Goal: Information Seeking & Learning: Learn about a topic

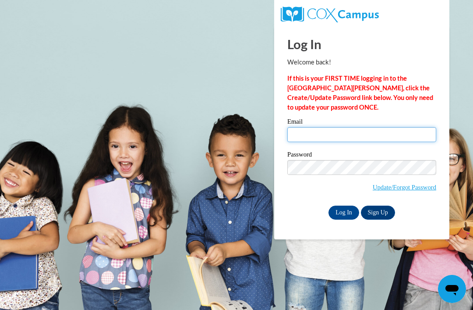
click at [382, 128] on input "Email" at bounding box center [362, 134] width 149 height 15
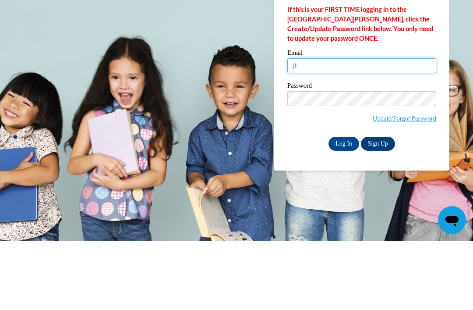
type input "j"
type input "ffryman2023@gmail.com"
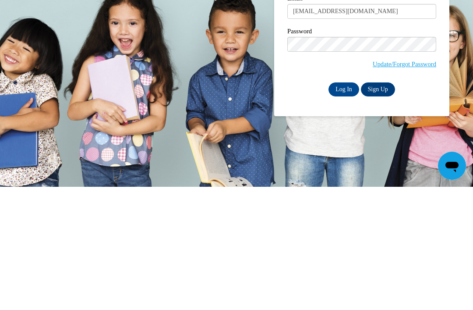
click at [338, 206] on input "Log In" at bounding box center [344, 213] width 31 height 14
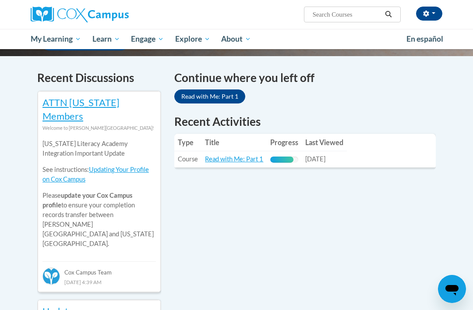
scroll to position [261, 0]
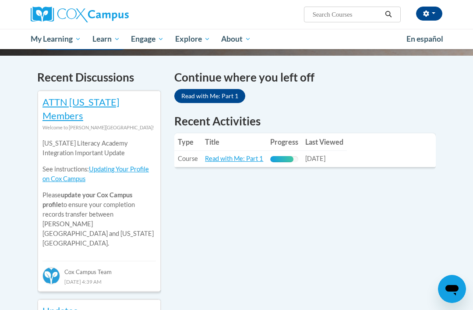
click at [343, 151] on td "Last Viewed: 10/14/2025" at bounding box center [324, 159] width 45 height 16
click at [242, 155] on link "Read with Me: Part 1" at bounding box center [234, 158] width 58 height 7
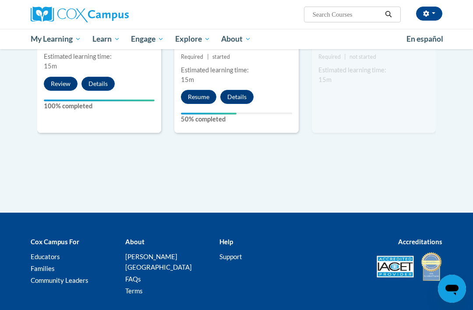
scroll to position [1064, 0]
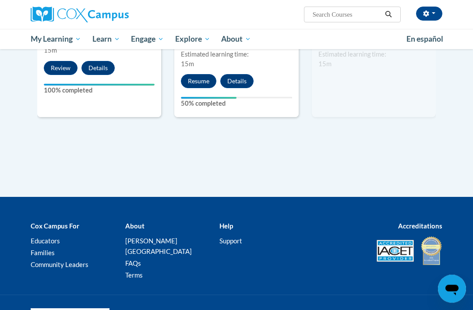
click at [206, 77] on button "Resume" at bounding box center [199, 82] width 36 height 14
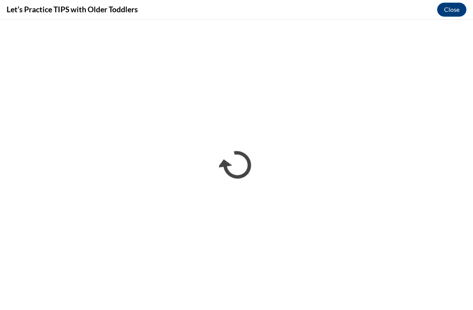
scroll to position [329, 0]
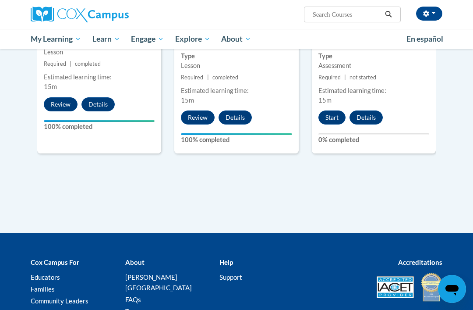
scroll to position [1027, 0]
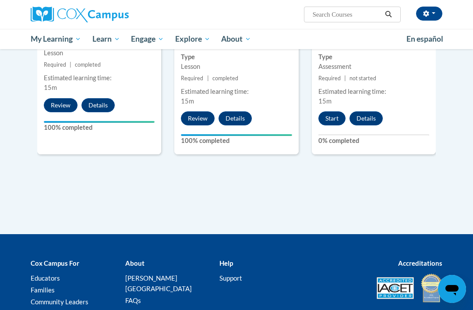
click at [338, 114] on button "Start" at bounding box center [332, 118] width 27 height 14
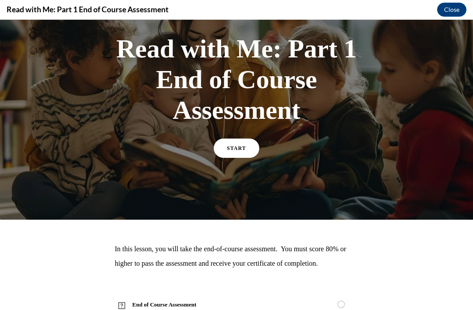
scroll to position [42, 0]
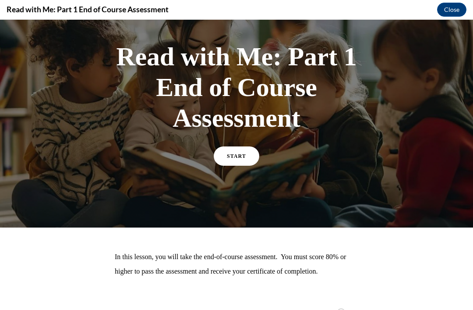
click at [234, 163] on link "START" at bounding box center [237, 155] width 46 height 19
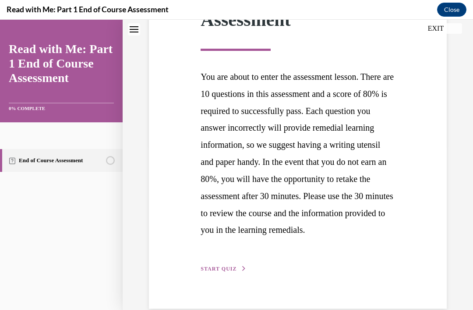
scroll to position [164, 0]
click at [224, 273] on button "START QUIZ" at bounding box center [224, 269] width 46 height 8
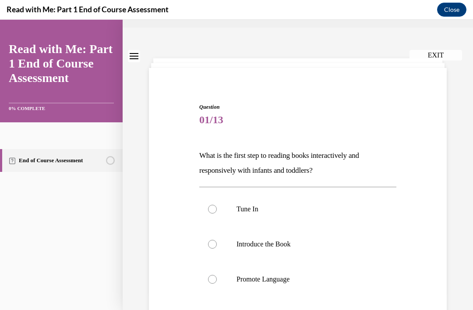
scroll to position [34, 0]
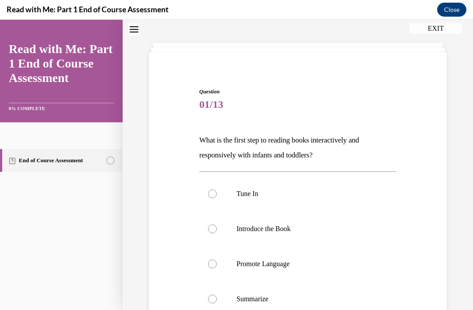
click at [206, 194] on label "Tune In" at bounding box center [297, 193] width 197 height 35
click at [208, 194] on input "Tune In" at bounding box center [212, 193] width 9 height 9
radio input "true"
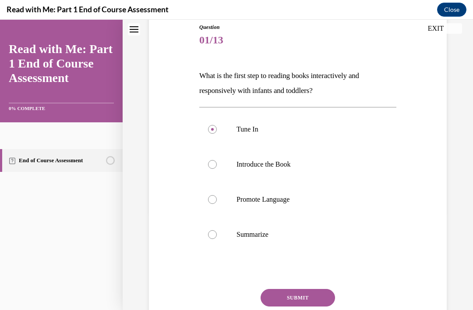
scroll to position [99, 0]
click at [294, 295] on button "SUBMIT" at bounding box center [298, 298] width 75 height 18
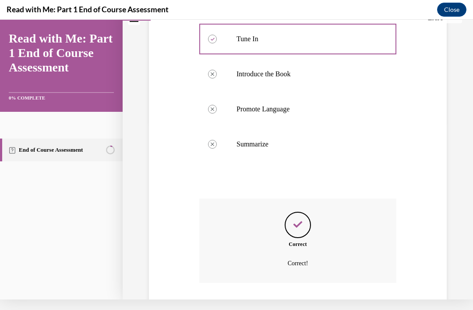
scroll to position [178, 0]
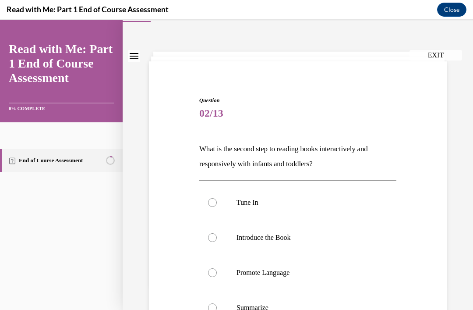
scroll to position [38, 0]
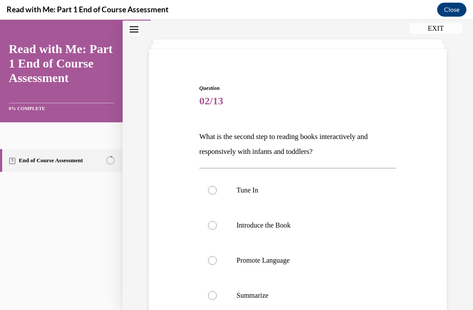
click at [217, 231] on label "Introduce the Book" at bounding box center [297, 225] width 197 height 35
click at [217, 230] on input "Introduce the Book" at bounding box center [212, 225] width 9 height 9
radio input "true"
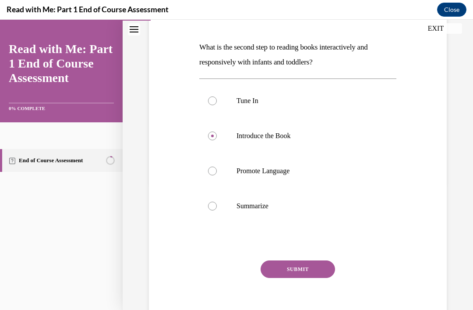
click at [307, 268] on button "SUBMIT" at bounding box center [298, 269] width 75 height 18
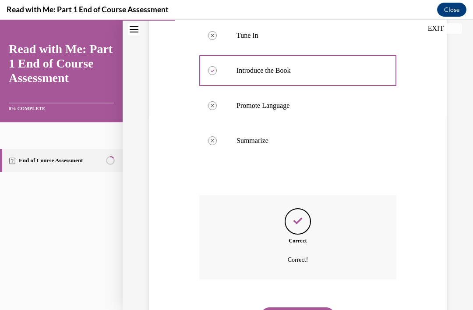
scroll to position [198, 0]
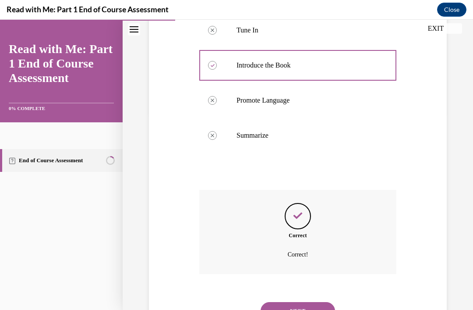
click at [311, 302] on button "NEXT" at bounding box center [298, 311] width 75 height 18
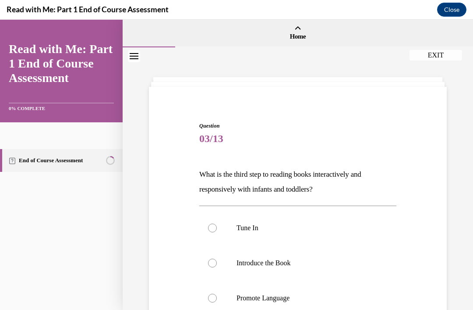
scroll to position [31, 0]
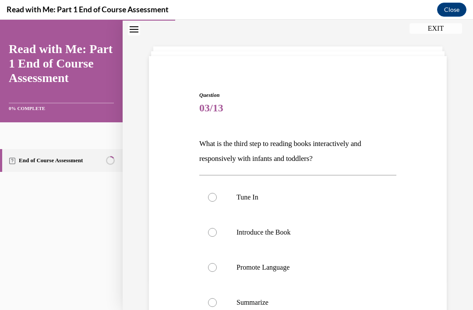
click at [276, 277] on label "Promote Language" at bounding box center [297, 267] width 197 height 35
click at [217, 272] on input "Promote Language" at bounding box center [212, 267] width 9 height 9
radio input "true"
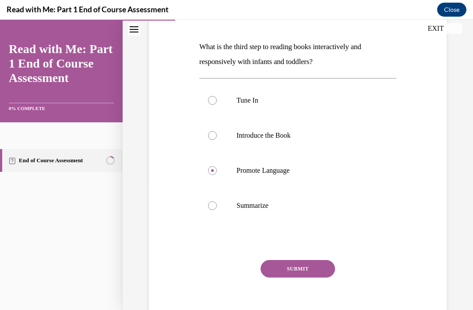
scroll to position [127, 0]
click at [319, 274] on button "SUBMIT" at bounding box center [298, 269] width 75 height 18
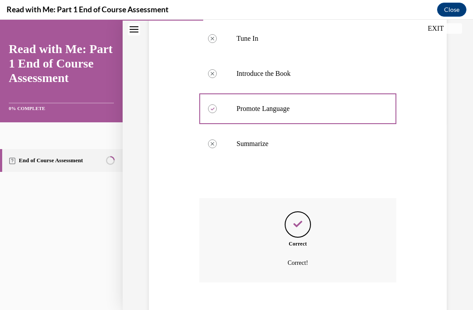
scroll to position [198, 0]
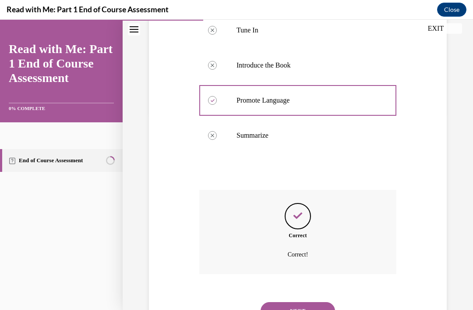
click at [317, 302] on button "NEXT" at bounding box center [298, 311] width 75 height 18
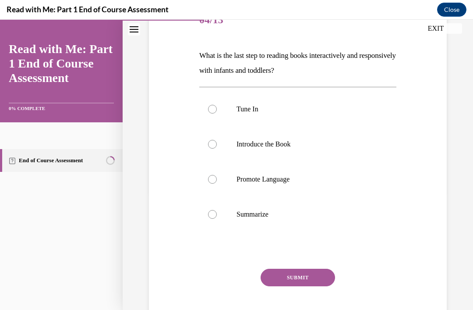
scroll to position [117, 0]
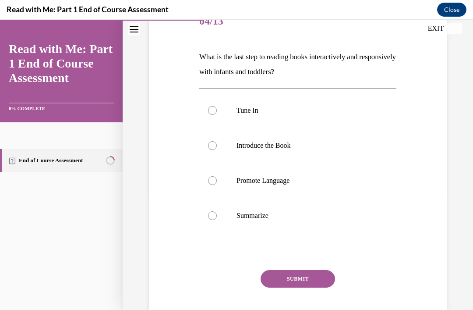
click at [230, 223] on label "Summarize" at bounding box center [297, 215] width 197 height 35
click at [217, 220] on input "Summarize" at bounding box center [212, 215] width 9 height 9
radio input "true"
click at [307, 273] on button "SUBMIT" at bounding box center [298, 279] width 75 height 18
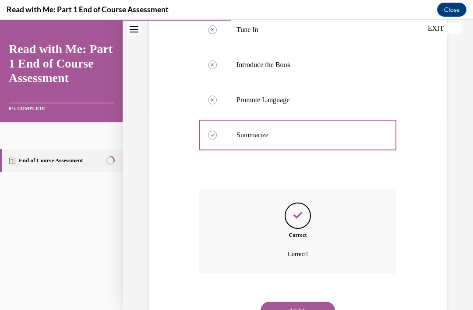
scroll to position [198, 0]
click at [316, 302] on button "NEXT" at bounding box center [298, 311] width 75 height 18
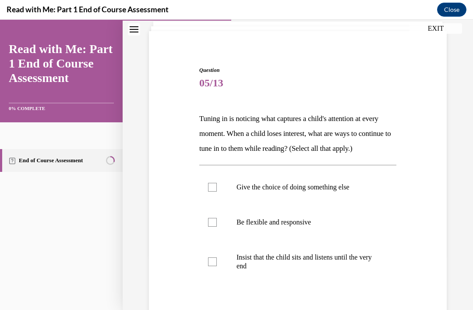
scroll to position [0, 0]
click at [341, 192] on p "Give the choice of doing something else" at bounding box center [306, 187] width 138 height 9
click at [217, 192] on input "Give the choice of doing something else" at bounding box center [212, 187] width 9 height 9
checkbox input "true"
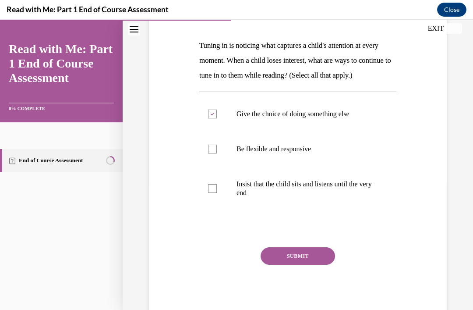
click at [324, 265] on button "SUBMIT" at bounding box center [298, 256] width 75 height 18
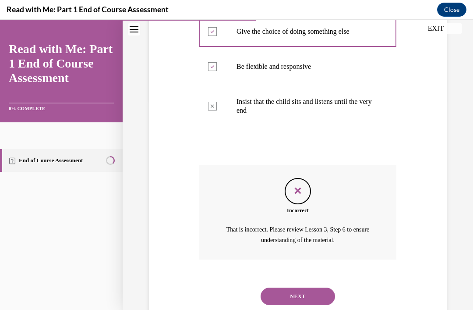
click at [320, 300] on button "NEXT" at bounding box center [298, 297] width 75 height 18
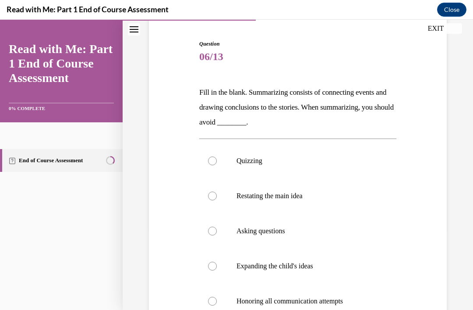
click at [213, 225] on label "Asking questions" at bounding box center [297, 231] width 197 height 35
click at [213, 227] on input "Asking questions" at bounding box center [212, 231] width 9 height 9
radio input "true"
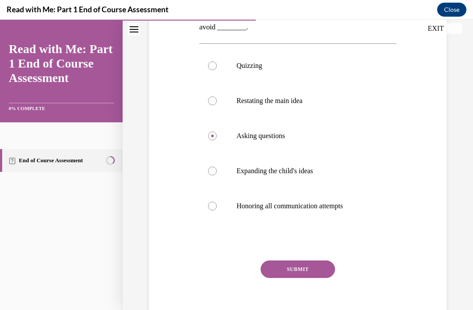
click at [319, 272] on button "SUBMIT" at bounding box center [298, 269] width 75 height 18
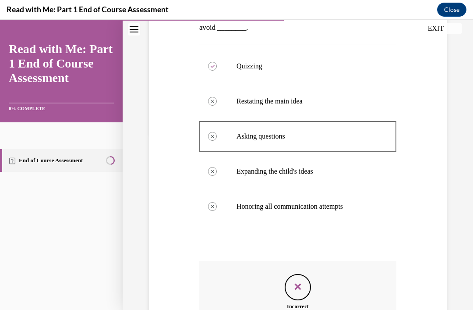
scroll to position [177, 0]
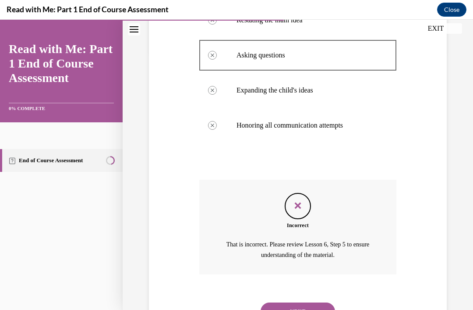
click at [325, 303] on button "NEXT" at bounding box center [298, 312] width 75 height 18
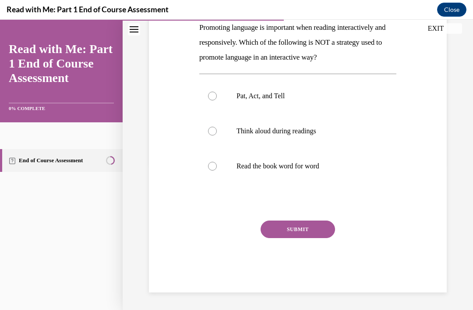
scroll to position [97, 0]
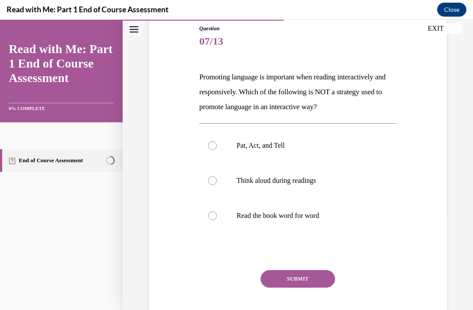
click at [221, 177] on label "Think aloud during readings" at bounding box center [297, 180] width 197 height 35
click at [217, 177] on input "Think aloud during readings" at bounding box center [212, 180] width 9 height 9
radio input "true"
click at [322, 278] on button "SUBMIT" at bounding box center [298, 279] width 75 height 18
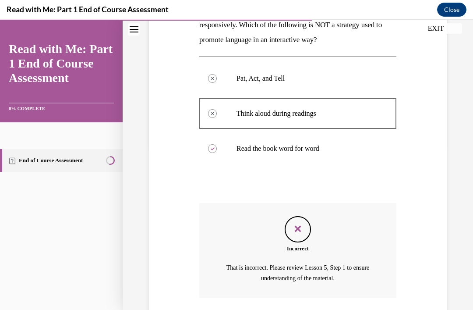
scroll to position [188, 0]
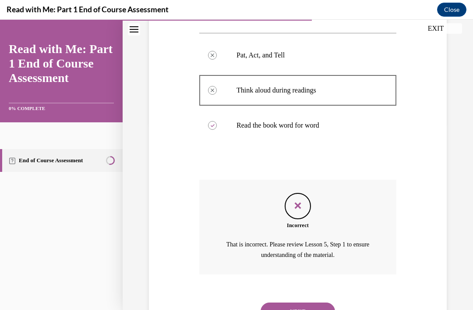
click at [313, 303] on button "NEXT" at bounding box center [298, 312] width 75 height 18
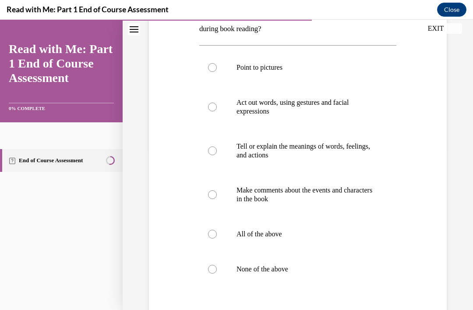
scroll to position [161, 0]
click at [217, 189] on label "Make comments about the events and characters in the book" at bounding box center [297, 194] width 197 height 44
click at [217, 190] on input "Make comments about the events and characters in the book" at bounding box center [212, 194] width 9 height 9
radio input "true"
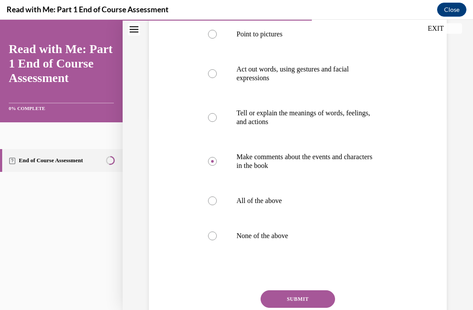
click at [313, 300] on button "SUBMIT" at bounding box center [298, 299] width 75 height 18
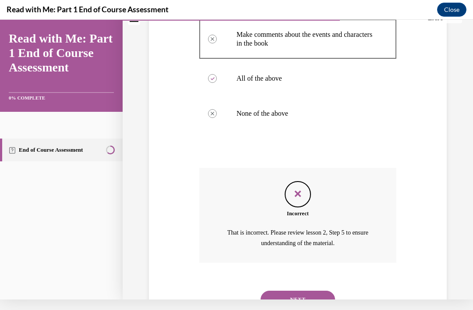
scroll to position [304, 0]
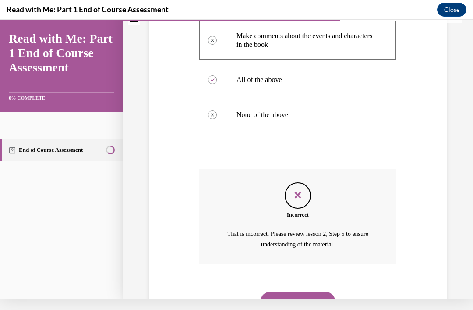
click at [306, 292] on button "NEXT" at bounding box center [298, 301] width 75 height 18
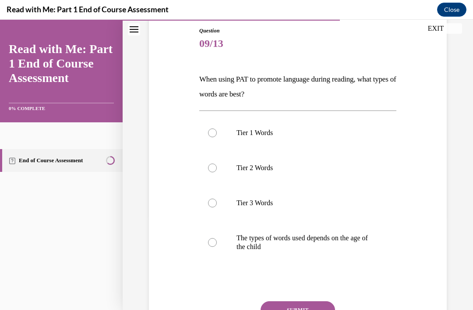
scroll to position [97, 0]
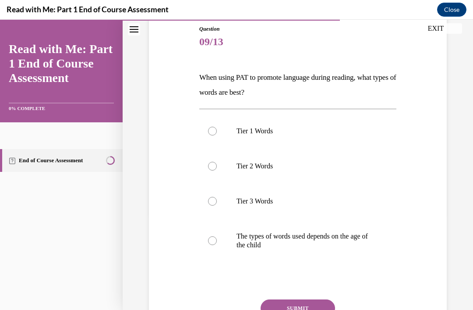
click at [217, 241] on div at bounding box center [212, 240] width 9 height 9
click at [217, 241] on input "The types of words used depends on the age of the child" at bounding box center [212, 240] width 9 height 9
radio input "true"
click at [323, 310] on button "SUBMIT" at bounding box center [298, 308] width 75 height 18
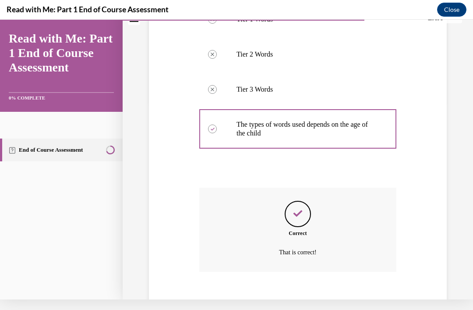
scroll to position [206, 0]
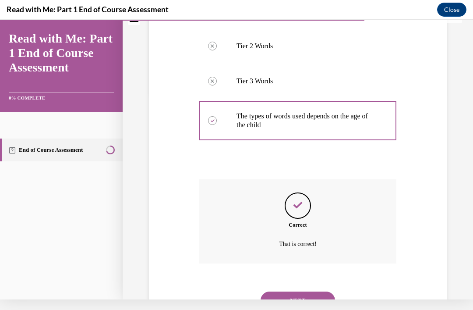
click at [311, 292] on button "NEXT" at bounding box center [298, 301] width 75 height 18
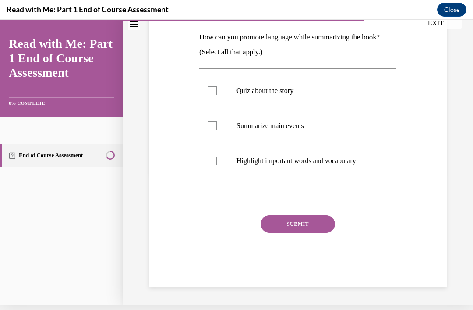
scroll to position [92, 0]
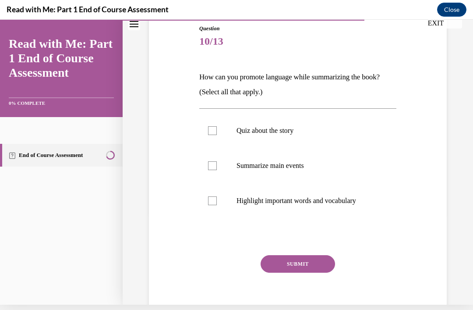
click at [205, 135] on label "Quiz about the story" at bounding box center [297, 130] width 197 height 35
click at [208, 135] on input "Quiz about the story" at bounding box center [212, 130] width 9 height 9
checkbox input "true"
click at [311, 265] on button "SUBMIT" at bounding box center [298, 264] width 75 height 18
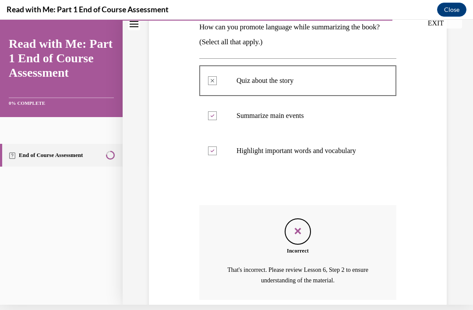
scroll to position [173, 0]
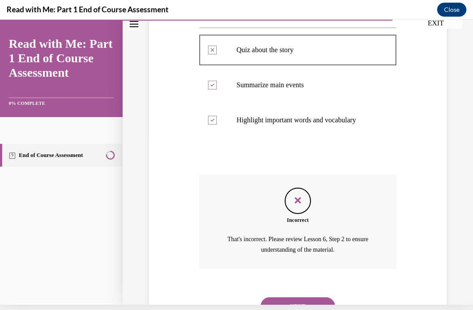
click at [318, 302] on button "NEXT" at bounding box center [298, 306] width 75 height 18
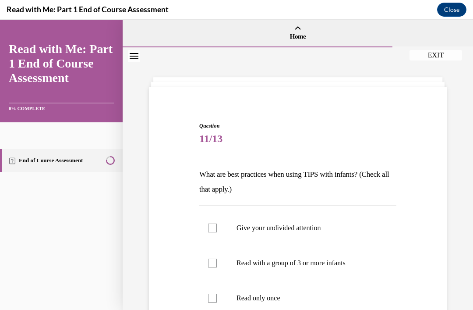
scroll to position [34, 0]
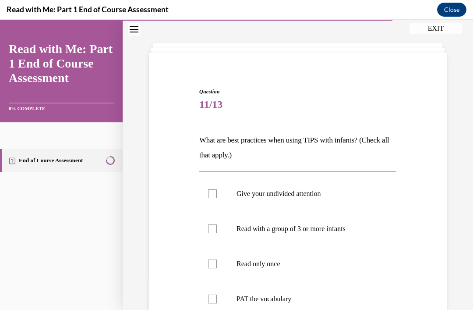
click at [217, 265] on div at bounding box center [212, 264] width 9 height 9
click at [217, 265] on input "Read only once" at bounding box center [212, 264] width 9 height 9
checkbox input "true"
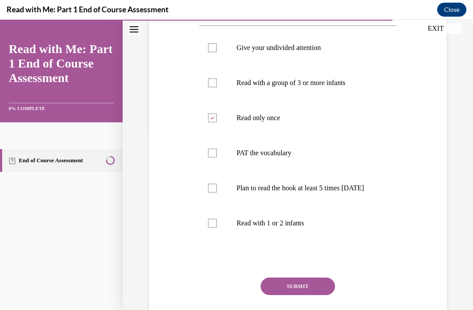
scroll to position [180, 0]
click at [318, 293] on button "SUBMIT" at bounding box center [298, 287] width 75 height 18
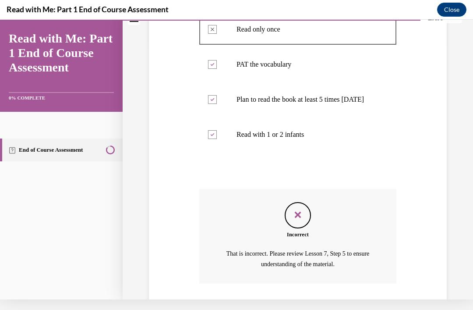
scroll to position [258, 0]
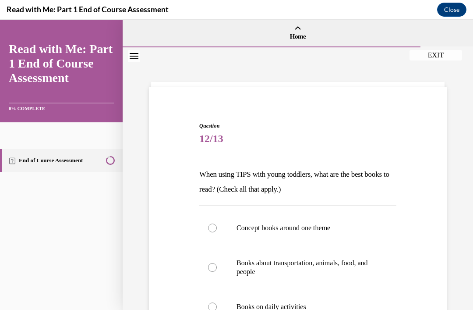
scroll to position [33, 0]
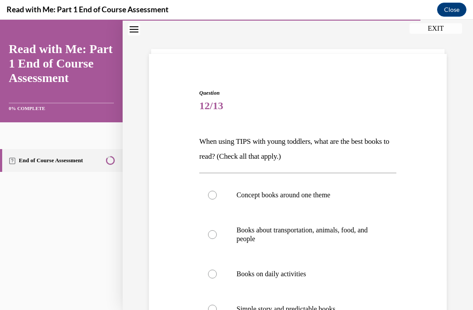
click at [212, 278] on div at bounding box center [212, 274] width 9 height 9
click at [212, 278] on input "Books on daily activities" at bounding box center [212, 274] width 9 height 9
radio input "true"
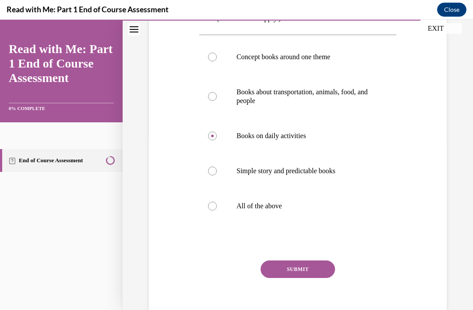
click at [316, 267] on button "SUBMIT" at bounding box center [298, 269] width 75 height 18
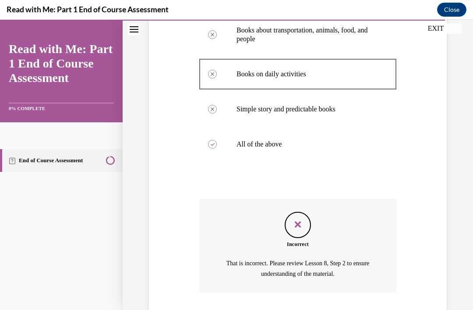
scroll to position [234, 0]
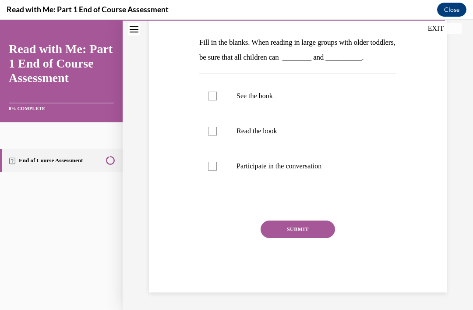
scroll to position [92, 0]
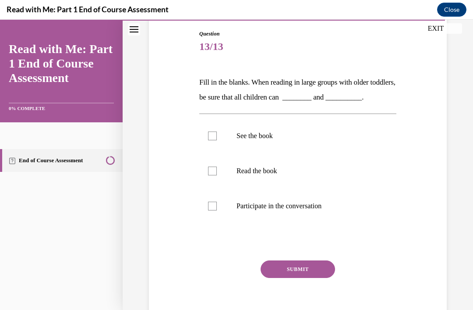
click at [211, 170] on div at bounding box center [212, 171] width 9 height 9
click at [211, 170] on input "Read the book" at bounding box center [212, 171] width 9 height 9
checkbox input "true"
click at [321, 265] on button "SUBMIT" at bounding box center [298, 269] width 75 height 18
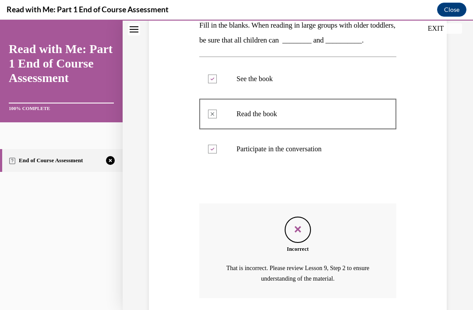
scroll to position [173, 0]
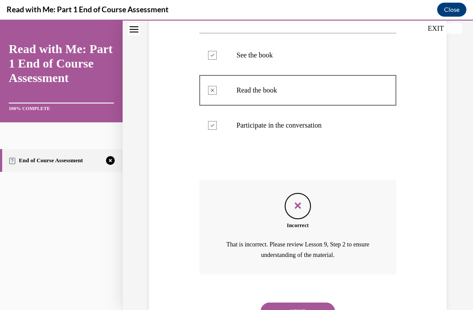
click at [321, 303] on button "NEXT" at bounding box center [298, 312] width 75 height 18
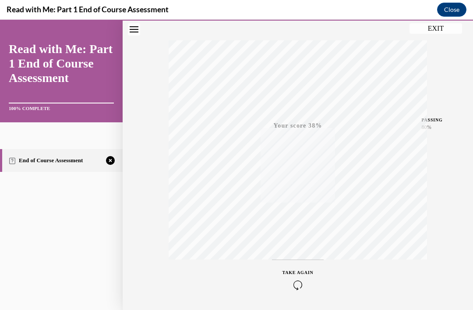
scroll to position [130, 0]
click at [296, 276] on span "TAKE AGAIN" at bounding box center [298, 273] width 31 height 5
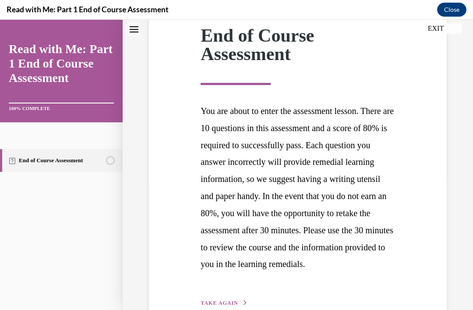
click at [226, 306] on span "TAKE AGAIN" at bounding box center [219, 303] width 37 height 6
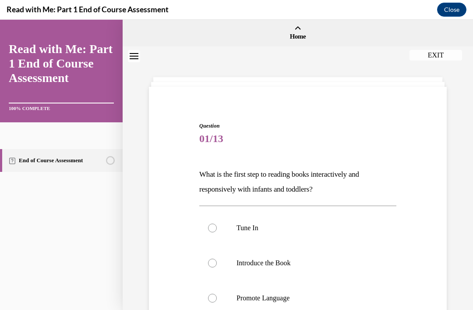
scroll to position [39, 0]
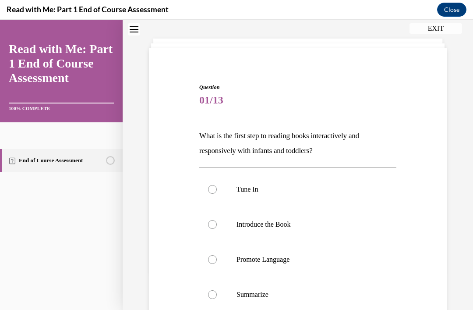
click at [208, 198] on label "Tune In" at bounding box center [297, 189] width 197 height 35
click at [208, 194] on input "Tune In" at bounding box center [212, 189] width 9 height 9
radio input "true"
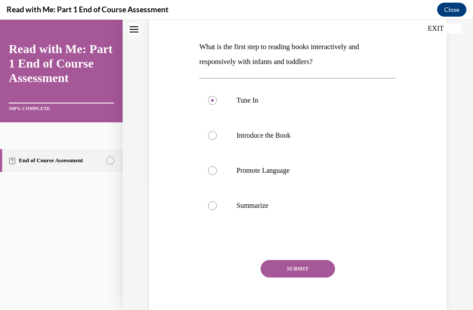
scroll to position [127, 0]
click at [314, 267] on button "SUBMIT" at bounding box center [298, 269] width 75 height 18
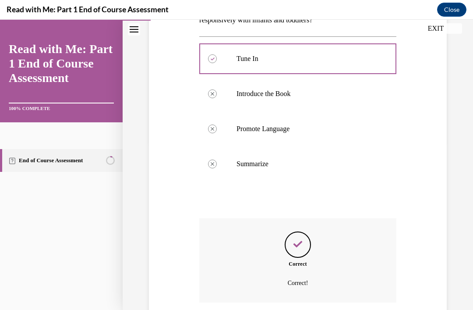
scroll to position [198, 0]
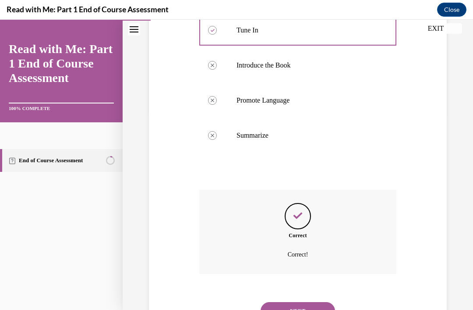
click at [312, 302] on button "NEXT" at bounding box center [298, 311] width 75 height 18
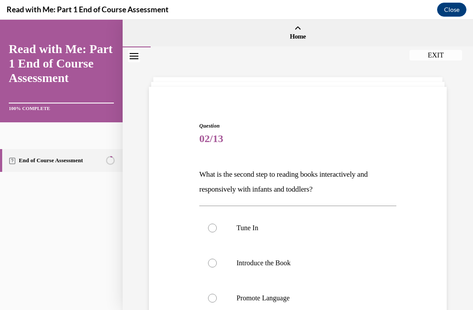
click at [216, 266] on div at bounding box center [212, 263] width 9 height 9
click at [216, 266] on input "Introduce the Book" at bounding box center [212, 263] width 9 height 9
radio input "true"
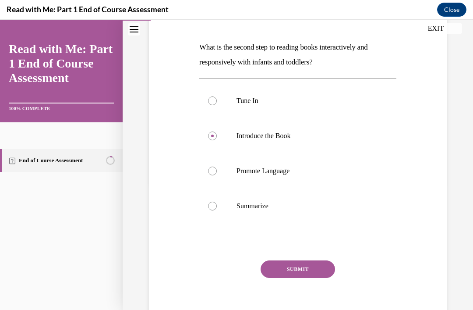
click at [311, 271] on button "SUBMIT" at bounding box center [298, 269] width 75 height 18
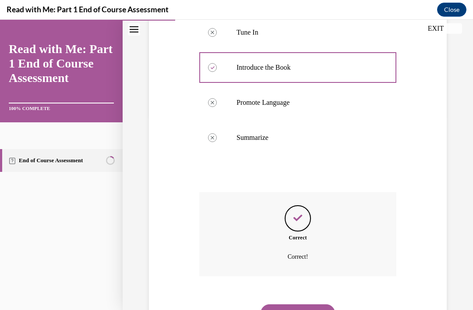
scroll to position [198, 0]
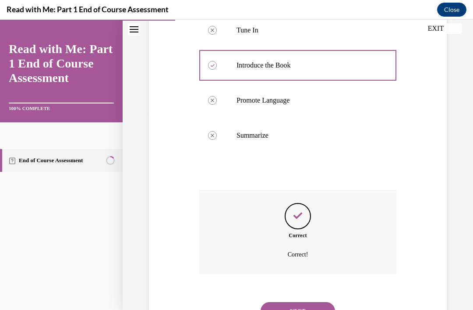
click at [311, 302] on button "NEXT" at bounding box center [298, 311] width 75 height 18
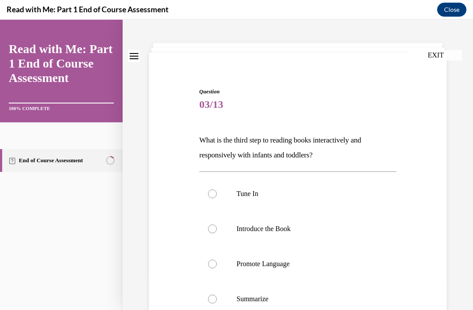
scroll to position [34, 0]
click at [212, 266] on div at bounding box center [212, 264] width 9 height 9
click at [212, 266] on input "Promote Language" at bounding box center [212, 264] width 9 height 9
radio input "true"
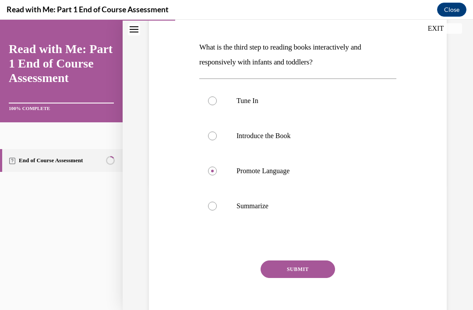
click at [321, 272] on button "SUBMIT" at bounding box center [298, 269] width 75 height 18
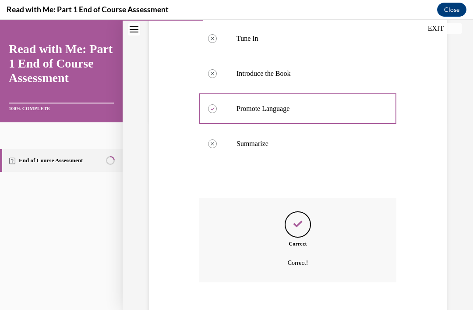
scroll to position [198, 0]
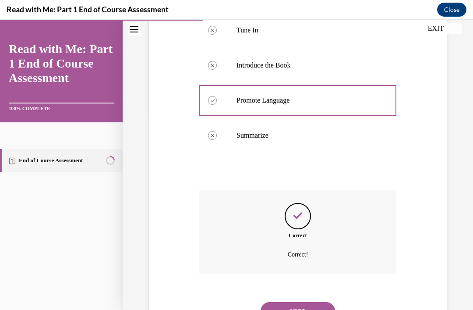
click at [314, 303] on button "NEXT" at bounding box center [298, 311] width 75 height 18
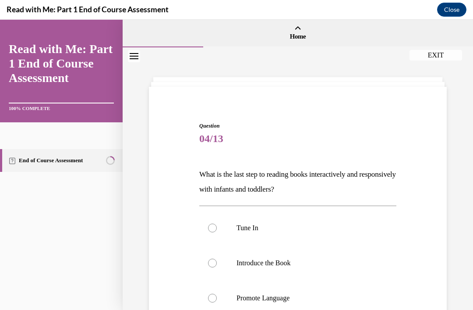
scroll to position [38, 0]
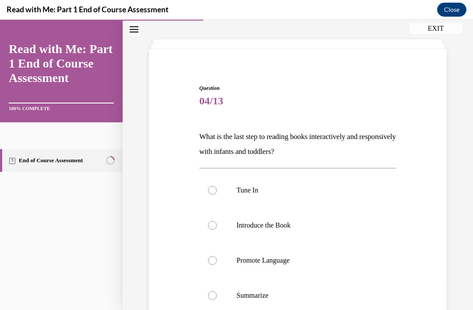
click at [215, 295] on div at bounding box center [212, 295] width 9 height 9
click at [215, 295] on input "Summarize" at bounding box center [212, 295] width 9 height 9
radio input "true"
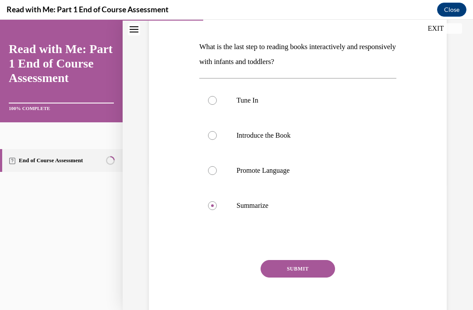
scroll to position [127, 0]
click at [314, 267] on button "SUBMIT" at bounding box center [298, 269] width 75 height 18
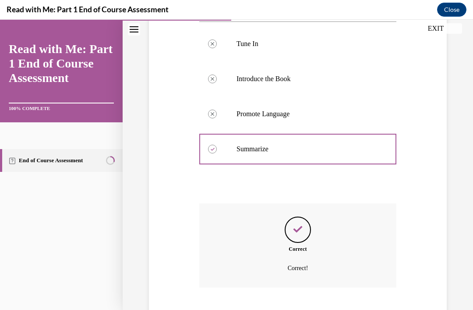
scroll to position [198, 0]
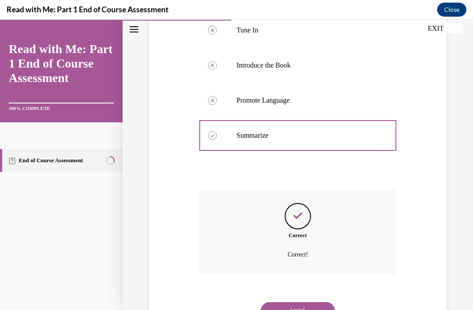
click at [318, 302] on button "NEXT" at bounding box center [298, 311] width 75 height 18
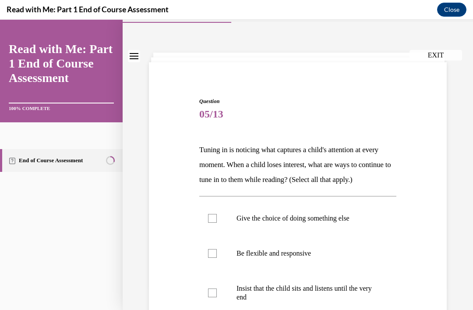
scroll to position [34, 0]
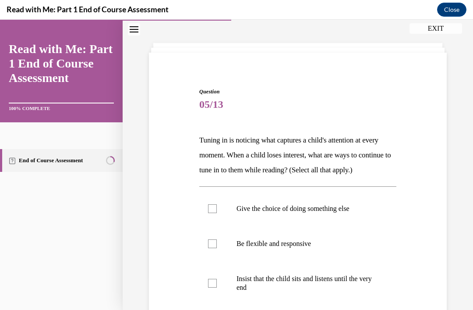
click at [209, 226] on label "Give the choice of doing something else" at bounding box center [297, 208] width 197 height 35
click at [209, 213] on input "Give the choice of doing something else" at bounding box center [212, 208] width 9 height 9
checkbox input "true"
click at [214, 303] on label "Insist that the child sits and listens until the very end" at bounding box center [297, 283] width 197 height 44
click at [214, 288] on input "Insist that the child sits and listens until the very end" at bounding box center [212, 283] width 9 height 9
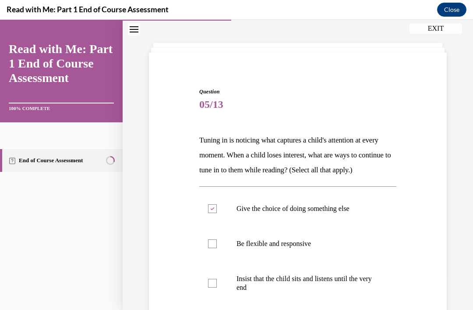
checkbox input "true"
click at [205, 255] on label "Be flexible and responsive" at bounding box center [297, 243] width 197 height 35
click at [208, 248] on input "Be flexible and responsive" at bounding box center [212, 243] width 9 height 9
checkbox input "true"
click at [209, 288] on label "Insist that the child sits and listens until the very end" at bounding box center [297, 283] width 197 height 44
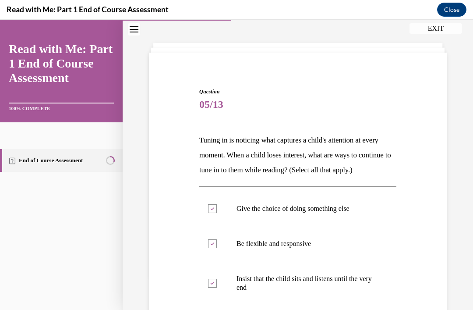
click at [209, 288] on input "Insist that the child sits and listens until the very end" at bounding box center [212, 283] width 9 height 9
checkbox input "false"
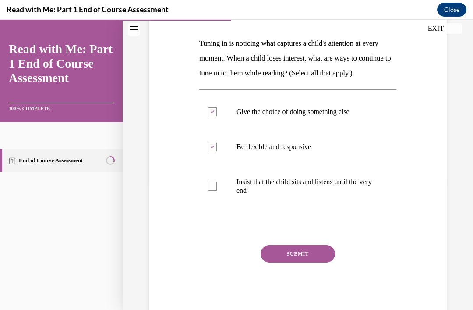
click at [322, 263] on button "SUBMIT" at bounding box center [298, 254] width 75 height 18
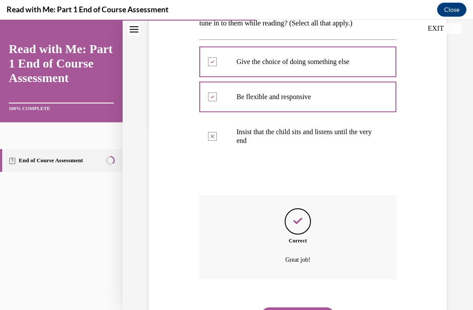
scroll to position [201, 0]
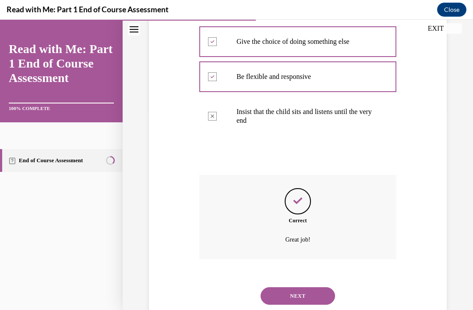
click at [322, 295] on button "NEXT" at bounding box center [298, 296] width 75 height 18
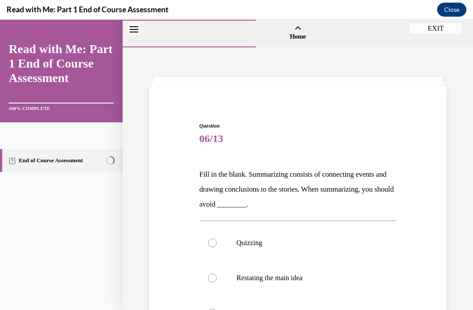
scroll to position [34, 0]
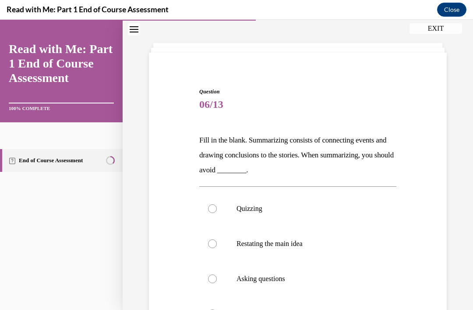
click at [213, 214] on label "Quizzing" at bounding box center [297, 208] width 197 height 35
click at [213, 213] on input "Quizzing" at bounding box center [212, 208] width 9 height 9
radio input "true"
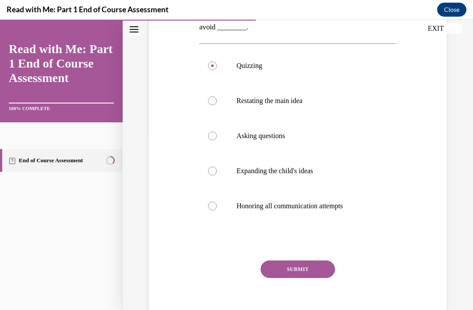
click at [324, 268] on button "SUBMIT" at bounding box center [298, 269] width 75 height 18
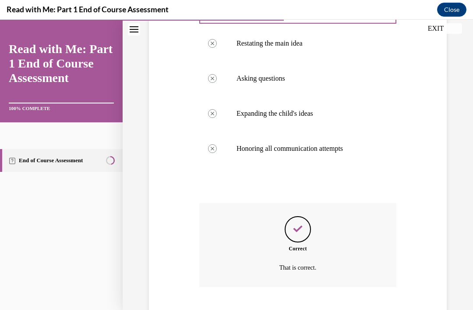
scroll to position [248, 0]
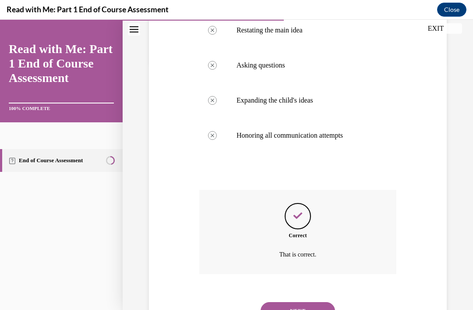
click at [291, 303] on button "NEXT" at bounding box center [298, 311] width 75 height 18
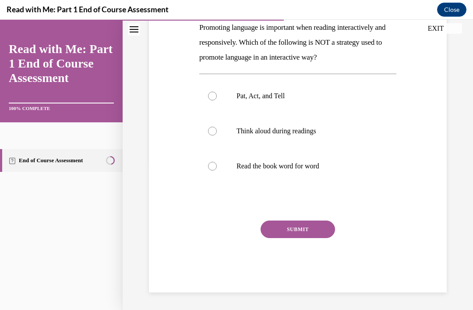
scroll to position [97, 0]
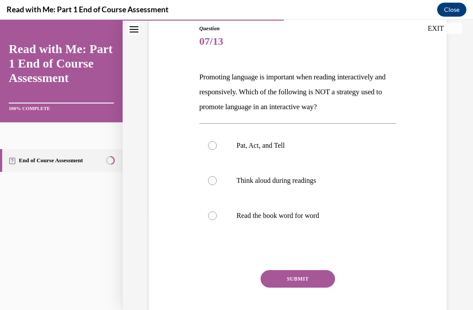
click at [221, 218] on label "Read the book word for word" at bounding box center [297, 215] width 197 height 35
click at [217, 218] on input "Read the book word for word" at bounding box center [212, 215] width 9 height 9
radio input "true"
click at [323, 278] on button "SUBMIT" at bounding box center [298, 279] width 75 height 18
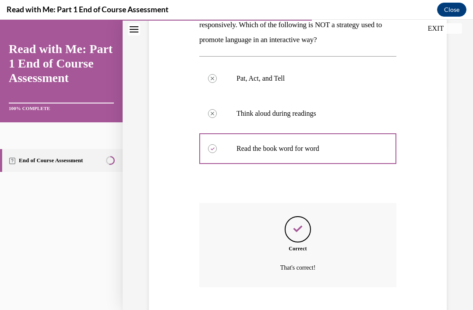
scroll to position [178, 0]
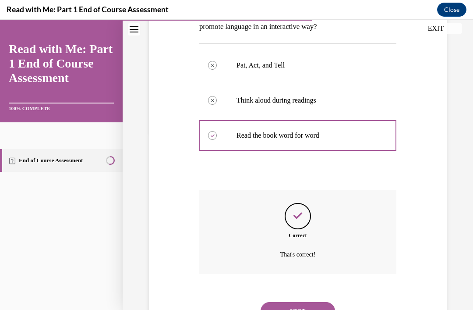
click at [321, 302] on button "NEXT" at bounding box center [298, 311] width 75 height 18
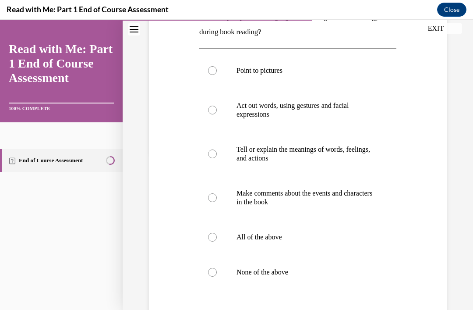
scroll to position [157, 0]
click at [212, 241] on div at bounding box center [212, 237] width 9 height 9
click at [212, 241] on input "All of the above" at bounding box center [212, 237] width 9 height 9
radio input "true"
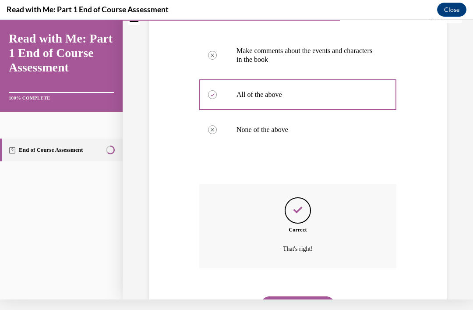
scroll to position [294, 0]
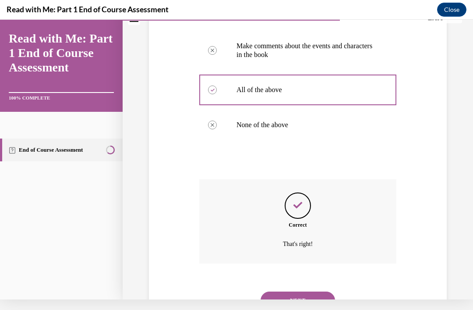
click at [326, 292] on button "NEXT" at bounding box center [298, 301] width 75 height 18
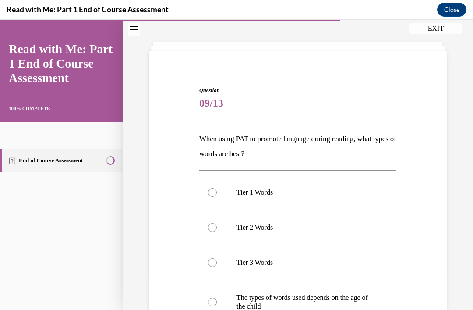
scroll to position [36, 0]
click at [217, 307] on label "The types of words used depends on the age of the child" at bounding box center [297, 302] width 197 height 44
click at [217, 306] on input "The types of words used depends on the age of the child" at bounding box center [212, 302] width 9 height 9
radio input "true"
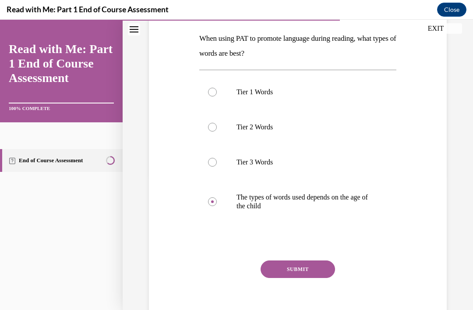
click at [320, 268] on button "SUBMIT" at bounding box center [298, 269] width 75 height 18
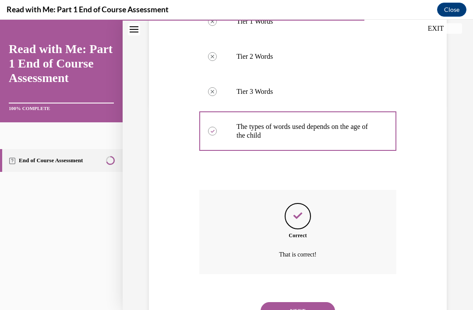
click at [322, 302] on button "NEXT" at bounding box center [298, 311] width 75 height 18
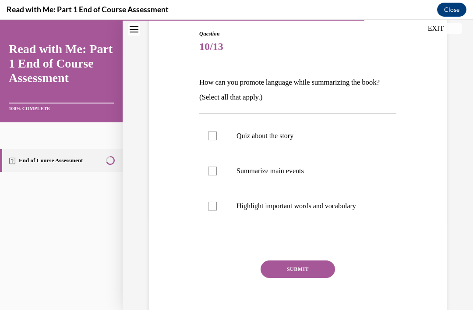
click at [215, 171] on div at bounding box center [212, 171] width 9 height 9
click at [215, 171] on input "Summarize main events" at bounding box center [212, 171] width 9 height 9
checkbox input "true"
click at [212, 213] on label "Highlight important words and vocabulary" at bounding box center [297, 206] width 197 height 35
click at [212, 210] on input "Highlight important words and vocabulary" at bounding box center [212, 206] width 9 height 9
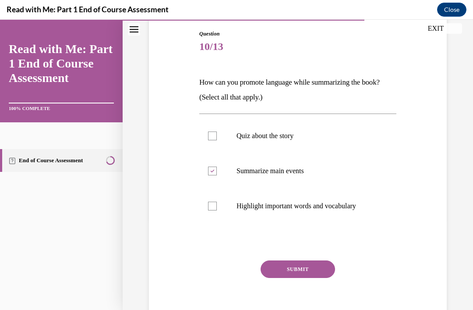
checkbox input "true"
click at [320, 263] on button "SUBMIT" at bounding box center [298, 269] width 75 height 18
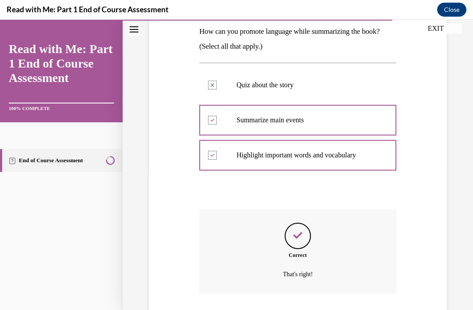
scroll to position [163, 0]
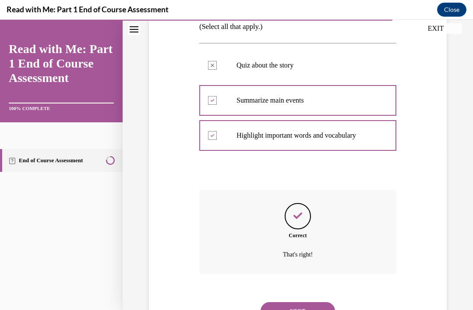
click at [321, 303] on button "NEXT" at bounding box center [298, 311] width 75 height 18
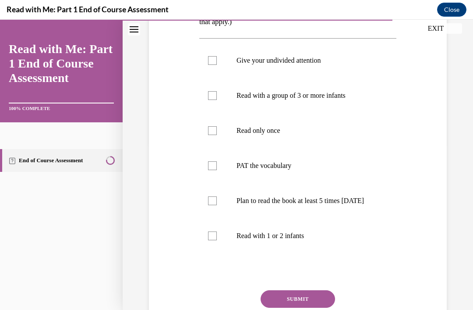
scroll to position [166, 0]
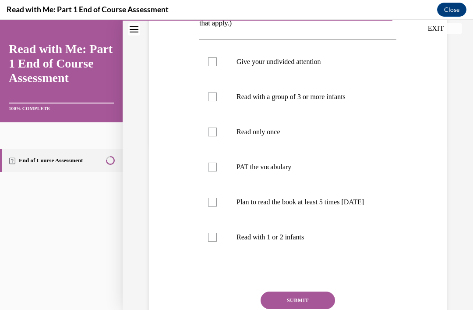
click at [207, 176] on label "PAT the vocabulary" at bounding box center [297, 167] width 197 height 35
click at [208, 171] on input "PAT the vocabulary" at bounding box center [212, 167] width 9 height 9
checkbox input "true"
click at [202, 205] on label "Plan to read the book at least 5 times in 2 weeks" at bounding box center [297, 202] width 197 height 35
click at [208, 205] on input "Plan to read the book at least 5 times in 2 weeks" at bounding box center [212, 202] width 9 height 9
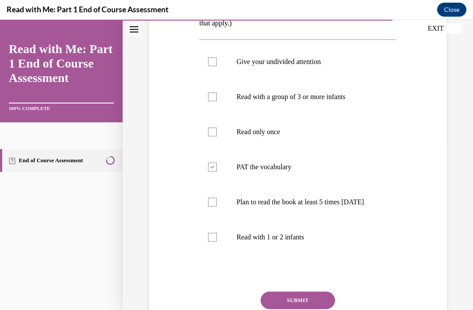
checkbox input "true"
click at [209, 242] on div at bounding box center [212, 237] width 9 height 9
click at [209, 242] on input "Read with 1 or 2 infants" at bounding box center [212, 237] width 9 height 9
checkbox input "true"
click at [315, 301] on button "SUBMIT" at bounding box center [298, 301] width 75 height 18
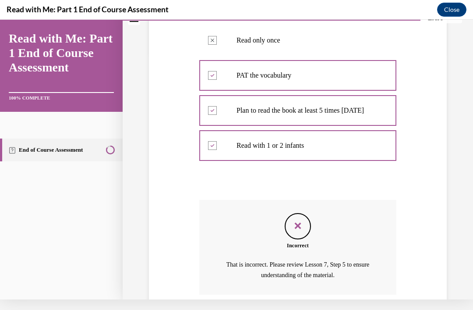
scroll to position [287, 0]
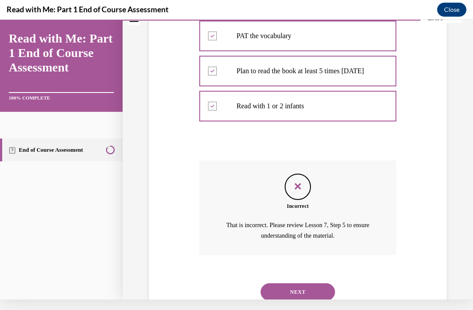
click at [323, 290] on button "NEXT" at bounding box center [298, 292] width 75 height 18
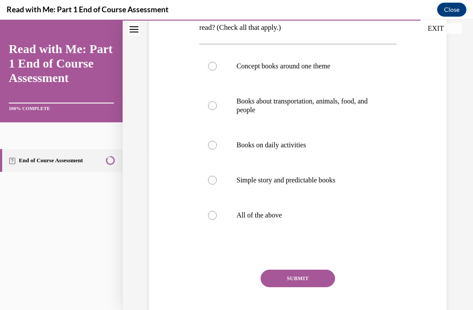
scroll to position [161, 0]
click at [215, 219] on div at bounding box center [212, 215] width 9 height 9
click at [215, 219] on input "All of the above" at bounding box center [212, 215] width 9 height 9
radio input "true"
click at [323, 281] on button "SUBMIT" at bounding box center [298, 279] width 75 height 18
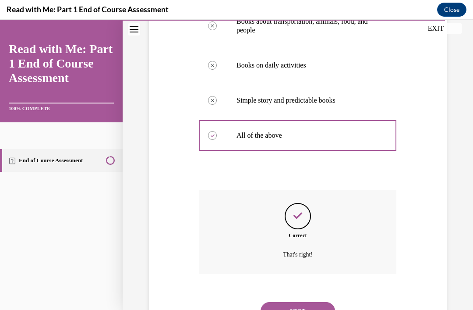
click at [321, 302] on button "NEXT" at bounding box center [298, 311] width 75 height 18
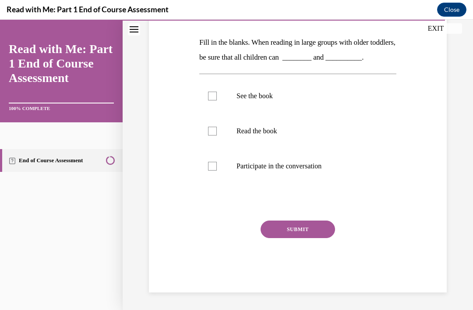
scroll to position [92, 0]
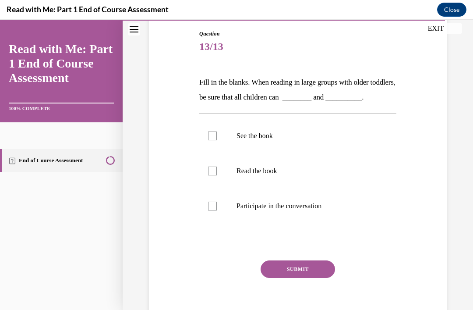
click at [210, 134] on div at bounding box center [212, 136] width 9 height 9
click at [210, 134] on input "See the book" at bounding box center [212, 136] width 9 height 9
checkbox input "true"
click at [211, 208] on div at bounding box center [212, 206] width 9 height 9
click at [211, 208] on input "Participate in the conversation" at bounding box center [212, 206] width 9 height 9
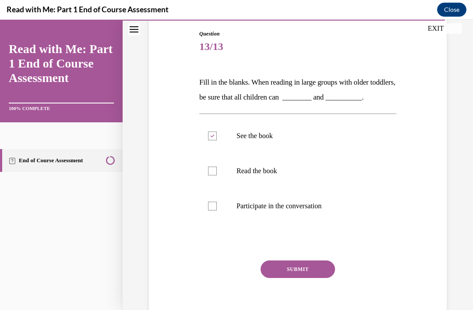
checkbox input "true"
click at [320, 269] on button "SUBMIT" at bounding box center [298, 269] width 75 height 18
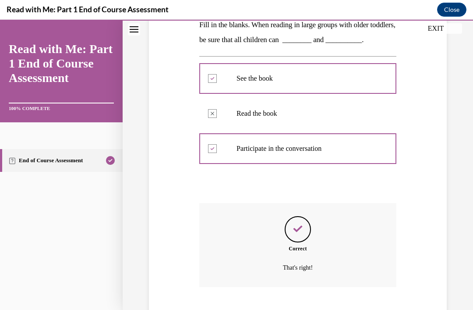
scroll to position [163, 0]
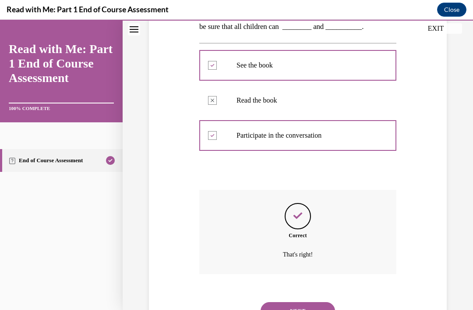
click at [311, 302] on button "NEXT" at bounding box center [298, 311] width 75 height 18
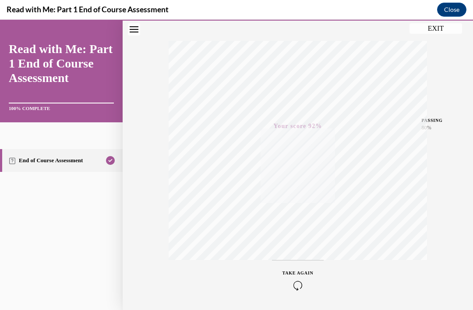
scroll to position [130, 0]
click at [301, 283] on icon "button" at bounding box center [298, 286] width 31 height 10
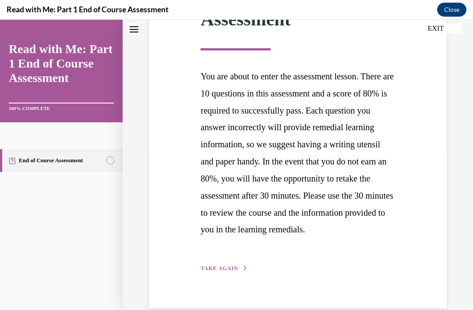
scroll to position [164, 0]
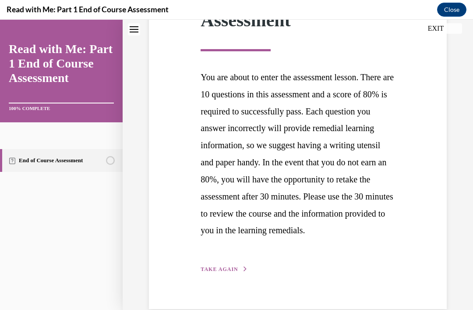
click at [436, 25] on button "EXIT" at bounding box center [436, 28] width 53 height 11
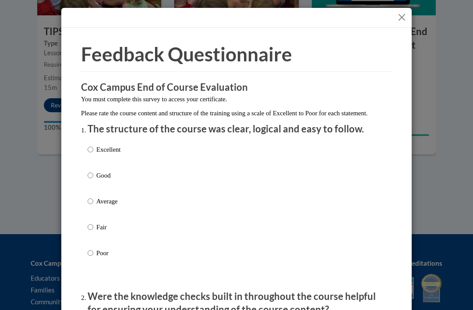
click at [100, 172] on p "Good" at bounding box center [108, 176] width 24 height 10
click at [93, 172] on input "Good" at bounding box center [91, 176] width 6 height 10
radio input "true"
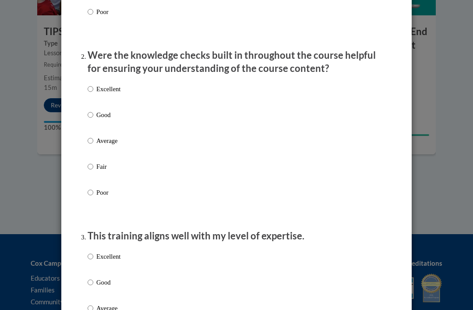
scroll to position [234, 0]
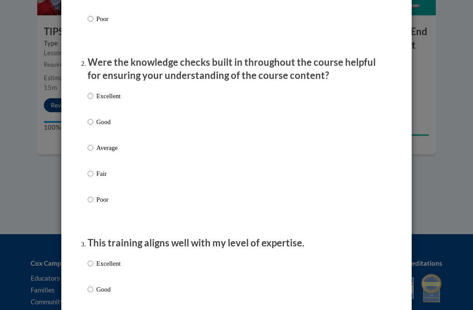
click at [101, 124] on p "Good" at bounding box center [108, 122] width 24 height 10
click at [93, 124] on input "Good" at bounding box center [91, 122] width 6 height 10
radio input "true"
click at [106, 289] on p "Good" at bounding box center [108, 290] width 24 height 10
click at [93, 289] on input "Good" at bounding box center [91, 290] width 6 height 10
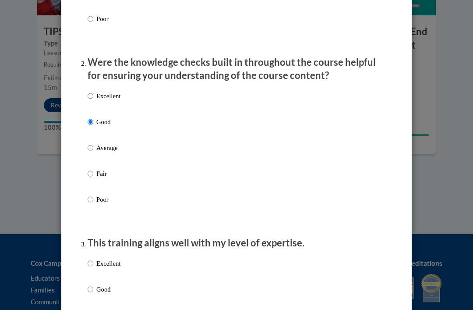
radio input "true"
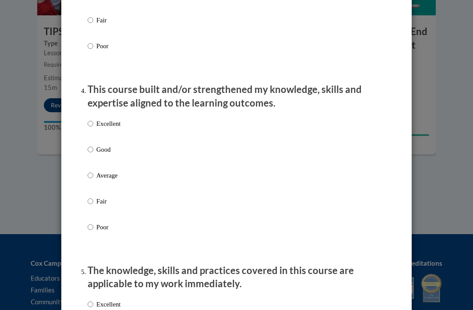
scroll to position [538, 0]
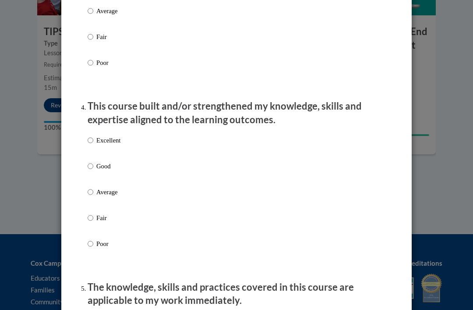
click at [111, 131] on div "Excellent Good Average Fair Poor" at bounding box center [104, 199] width 33 height 136
click at [110, 138] on p "Excellent" at bounding box center [108, 140] width 24 height 10
click at [93, 138] on input "Excellent" at bounding box center [91, 140] width 6 height 10
radio input "true"
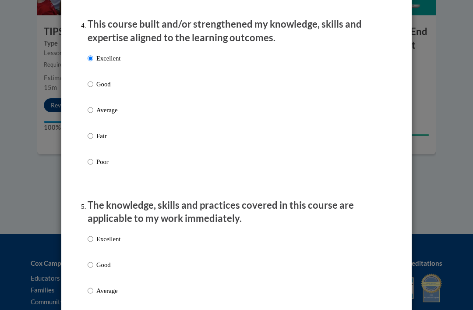
scroll to position [631, 0]
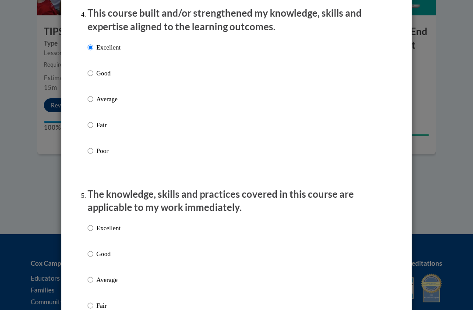
click at [114, 228] on p "Excellent" at bounding box center [108, 228] width 24 height 10
click at [93, 228] on input "Excellent" at bounding box center [91, 228] width 6 height 10
radio input "true"
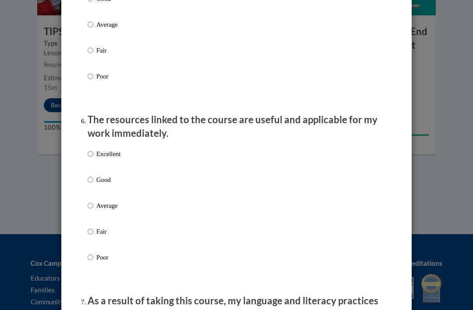
scroll to position [874, 0]
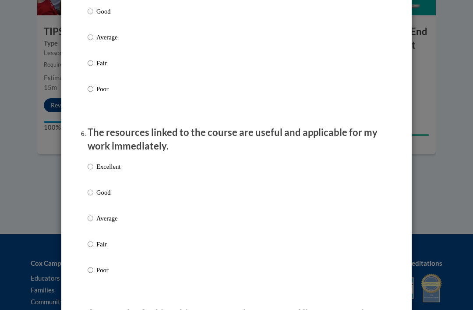
click at [121, 164] on p "Excellent" at bounding box center [108, 167] width 24 height 10
click at [93, 164] on input "Excellent" at bounding box center [91, 167] width 6 height 10
radio input "true"
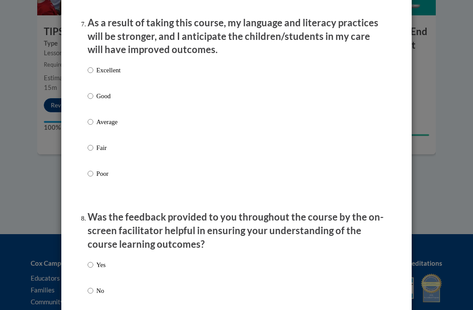
scroll to position [1154, 0]
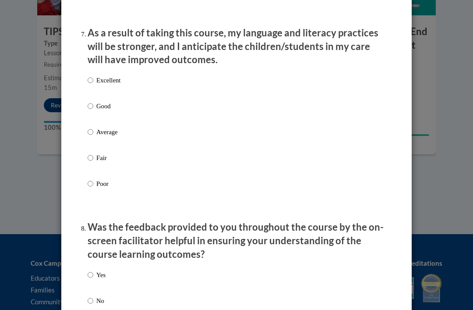
click at [92, 101] on input "Good" at bounding box center [91, 106] width 6 height 10
radio input "true"
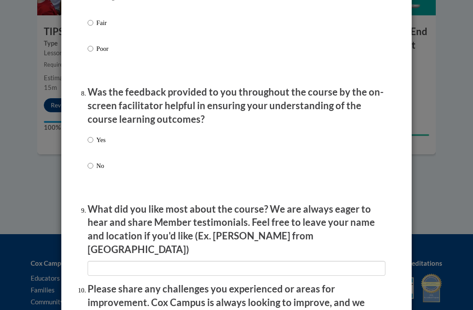
scroll to position [1290, 0]
click at [113, 130] on div "Yes No" at bounding box center [237, 162] width 298 height 65
click at [164, 135] on div "Yes No" at bounding box center [237, 162] width 298 height 65
click at [90, 135] on input "Yes" at bounding box center [91, 140] width 6 height 10
radio input "true"
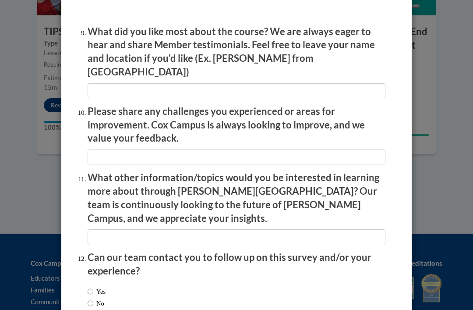
scroll to position [1467, 0]
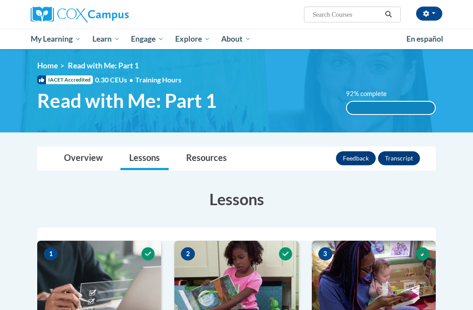
scroll to position [0, 0]
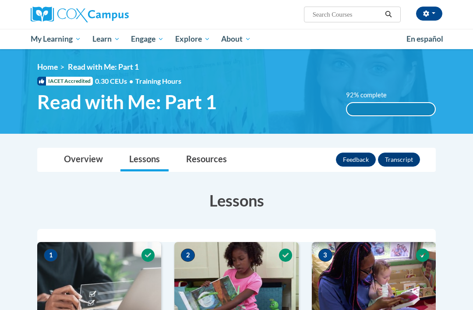
click at [0, 0] on span "My Course Progress" at bounding box center [0, 0] width 0 height 0
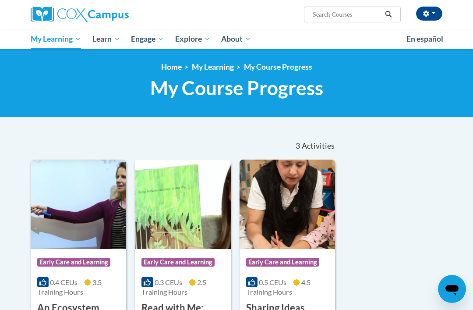
click at [0, 0] on span "Early Care and Learning" at bounding box center [0, 0] width 0 height 0
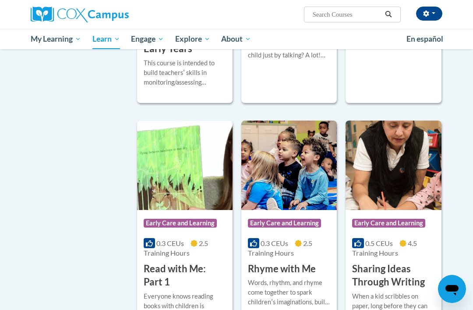
scroll to position [982, 0]
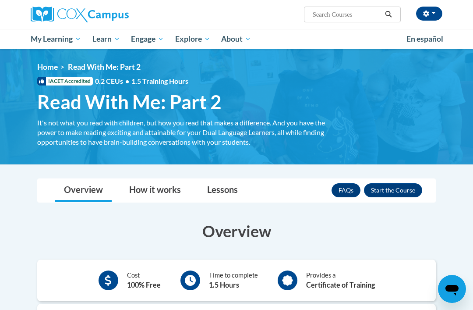
click at [410, 187] on button "Enroll" at bounding box center [393, 190] width 58 height 14
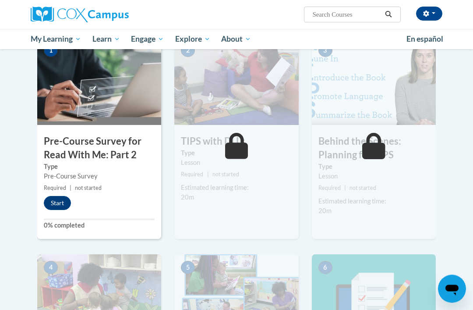
scroll to position [206, 0]
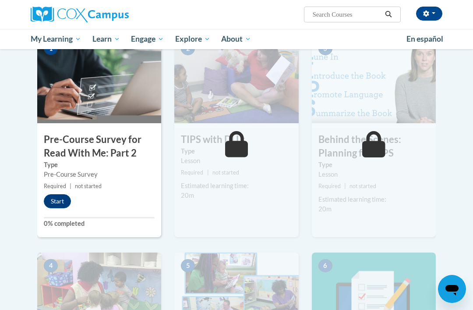
click at [53, 201] on button "Start" at bounding box center [57, 201] width 27 height 14
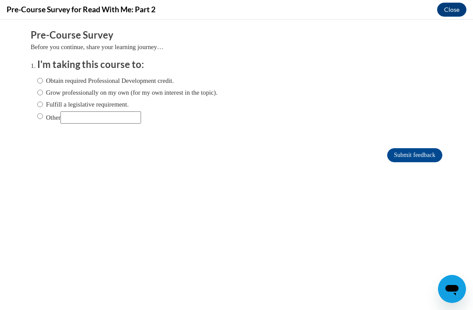
scroll to position [0, 0]
click at [160, 82] on label "Obtain required Professional Development credit." at bounding box center [105, 81] width 137 height 10
click at [43, 82] on input "Obtain required Professional Development credit." at bounding box center [40, 81] width 6 height 10
radio input "true"
click at [431, 160] on input "Submit feedback" at bounding box center [415, 155] width 55 height 14
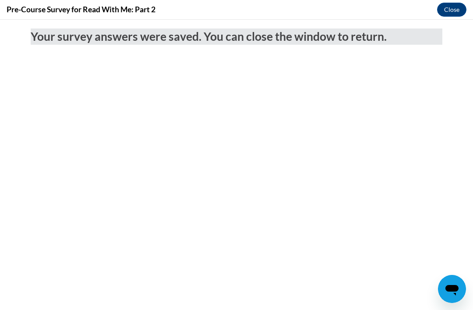
click at [456, 4] on button "Close" at bounding box center [452, 10] width 29 height 14
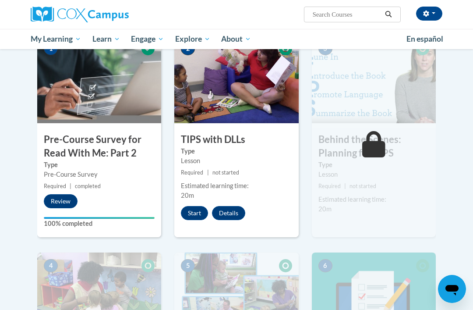
click at [198, 215] on button "Start" at bounding box center [194, 213] width 27 height 14
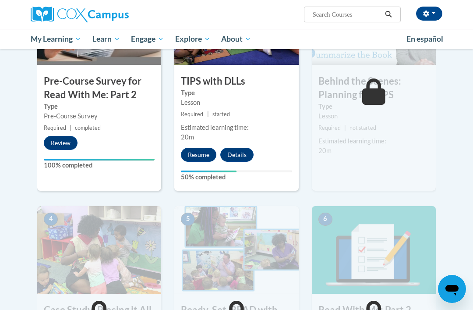
scroll to position [264, 0]
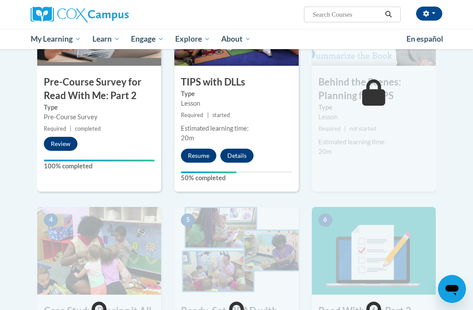
click at [213, 149] on button "Resume" at bounding box center [199, 156] width 36 height 14
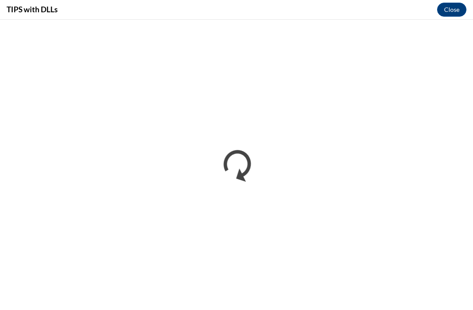
scroll to position [0, 0]
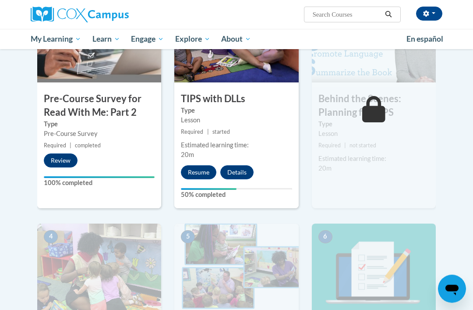
click at [215, 176] on button "Resume" at bounding box center [199, 173] width 36 height 14
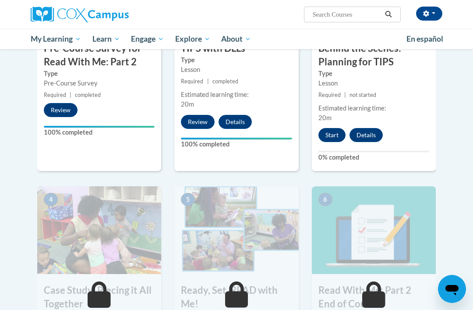
scroll to position [302, 0]
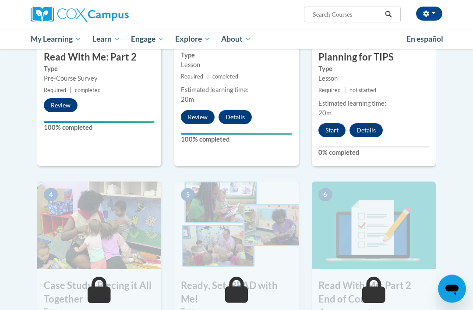
click at [339, 129] on button "Start" at bounding box center [332, 131] width 27 height 14
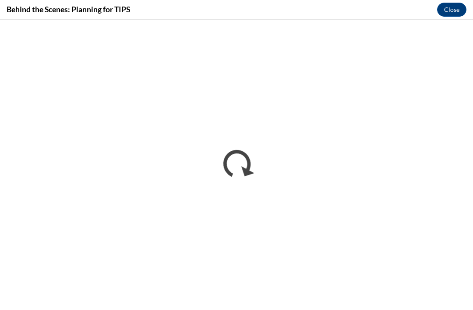
scroll to position [0, 0]
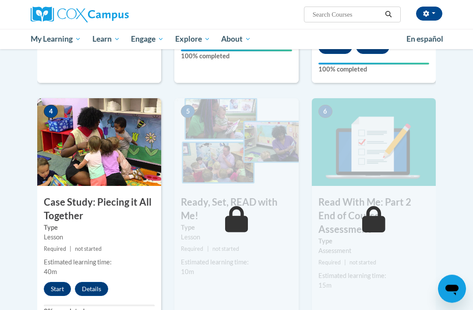
scroll to position [386, 0]
click at [55, 286] on button "Start" at bounding box center [57, 289] width 27 height 14
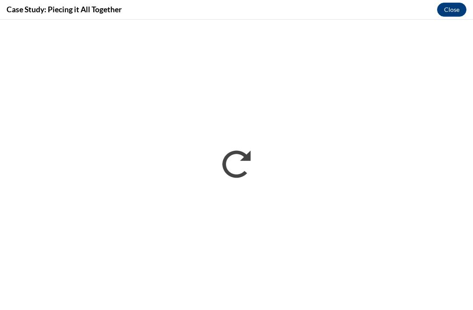
scroll to position [0, 0]
